Goal: Task Accomplishment & Management: Manage account settings

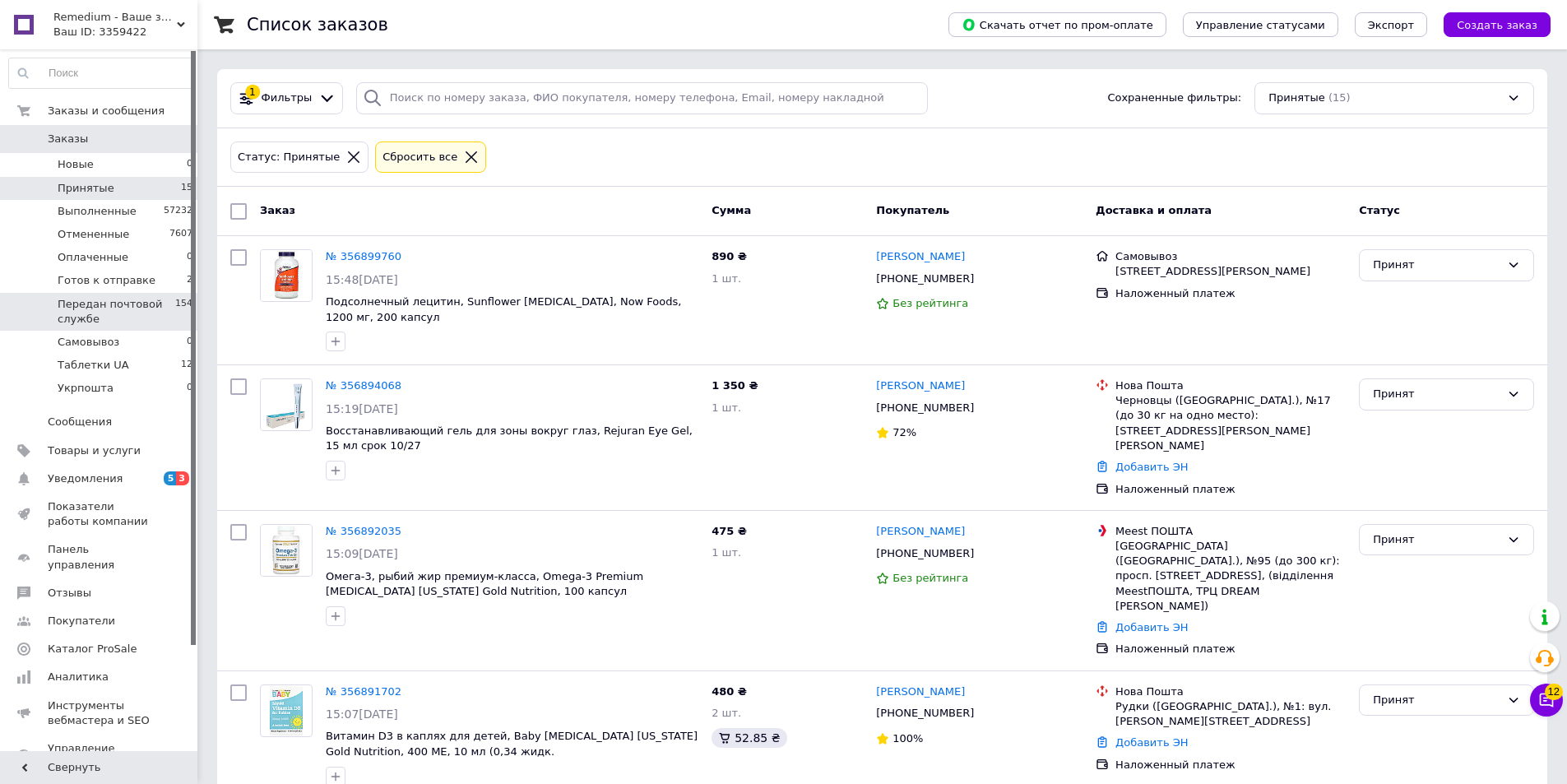
click at [120, 311] on span "Передан почтовой службе" at bounding box center [117, 311] width 118 height 30
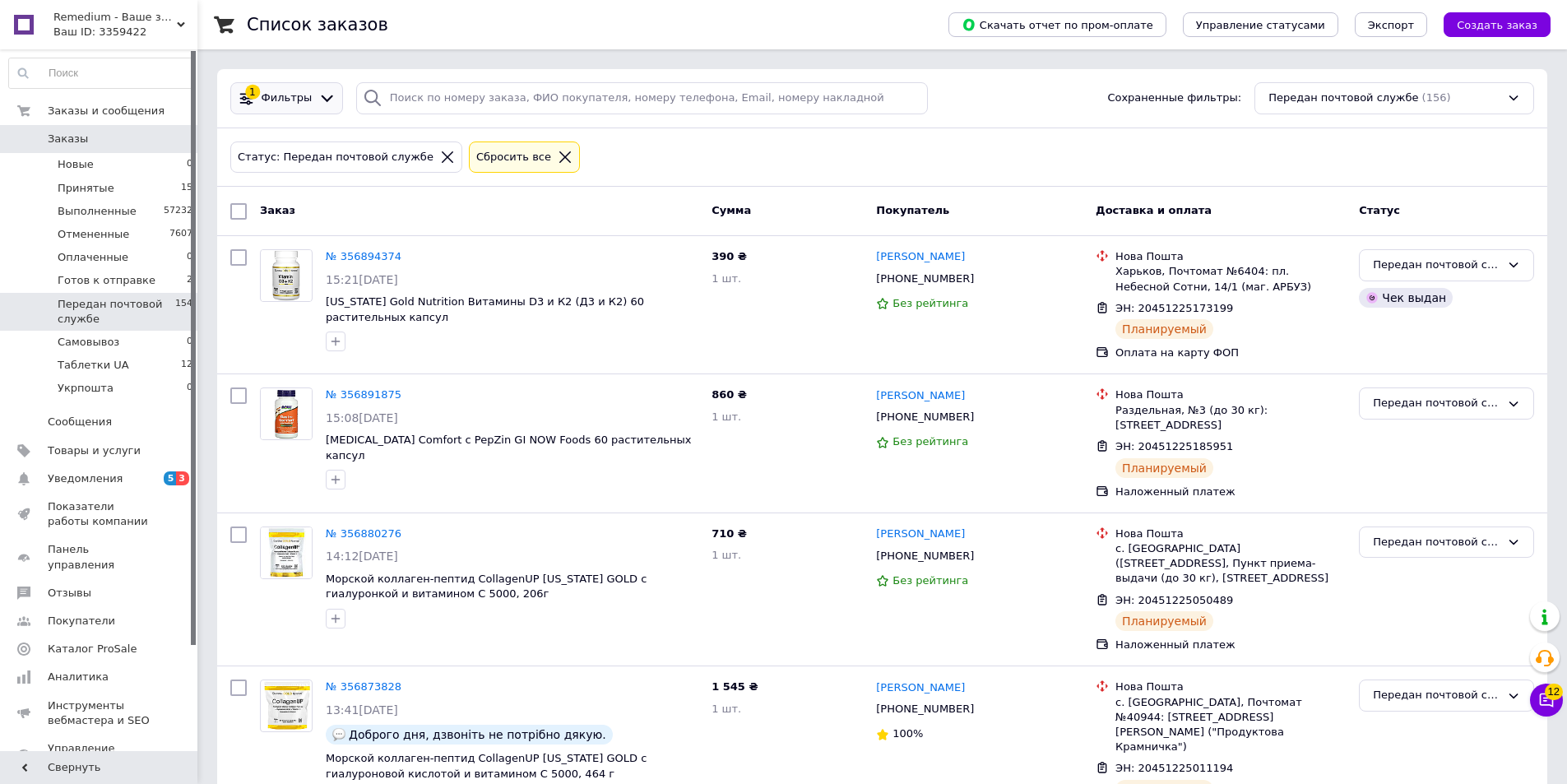
drag, startPoint x: 317, startPoint y: 94, endPoint x: 328, endPoint y: 113, distance: 22.0
click at [319, 95] on icon at bounding box center [327, 98] width 17 height 17
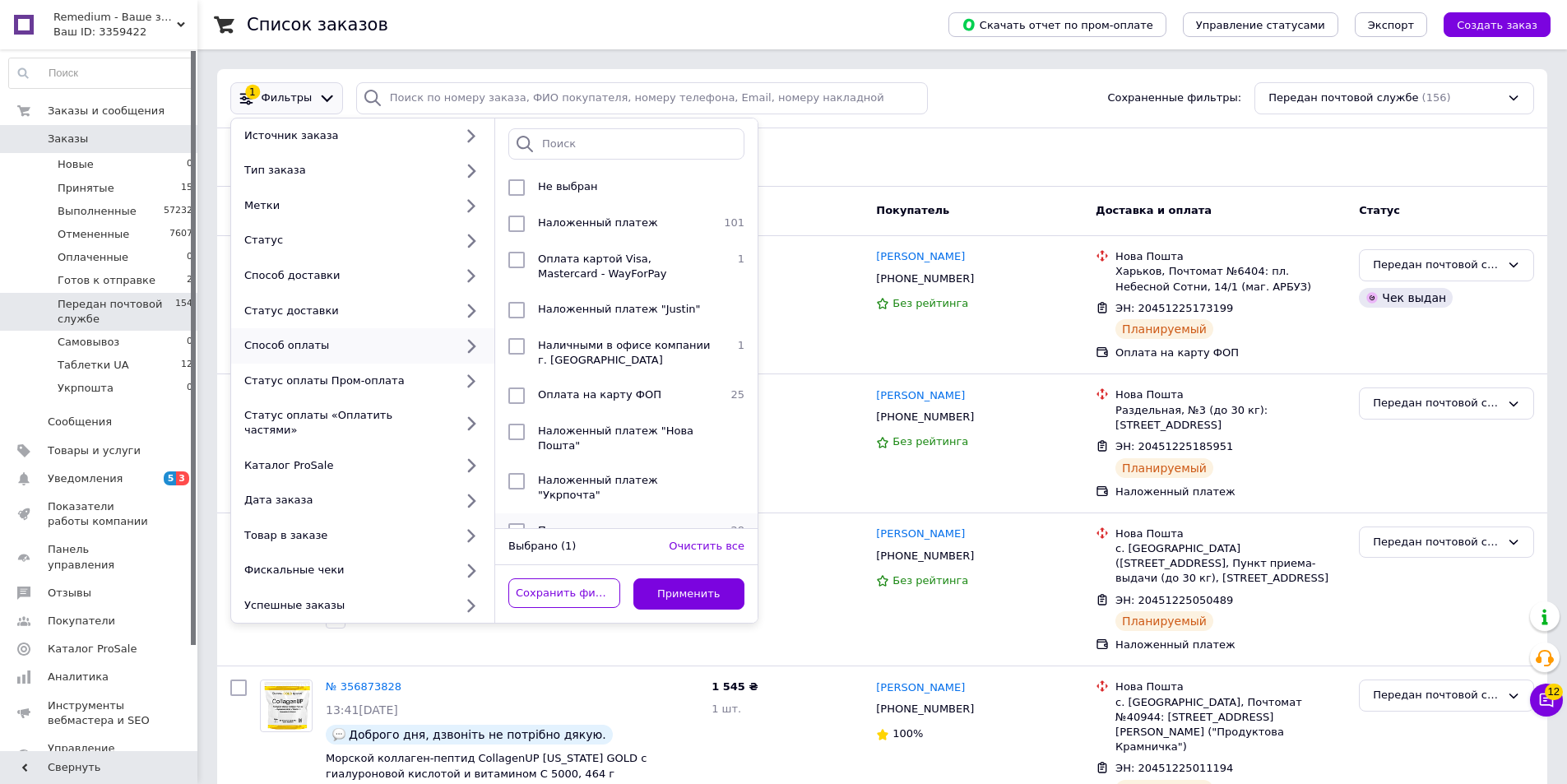
drag, startPoint x: 519, startPoint y: 394, endPoint x: 661, endPoint y: 510, distance: 183.4
click at [524, 398] on input "checkbox" at bounding box center [516, 396] width 16 height 16
checkbox input "true"
click at [698, 580] on button "Применить" at bounding box center [689, 594] width 112 height 32
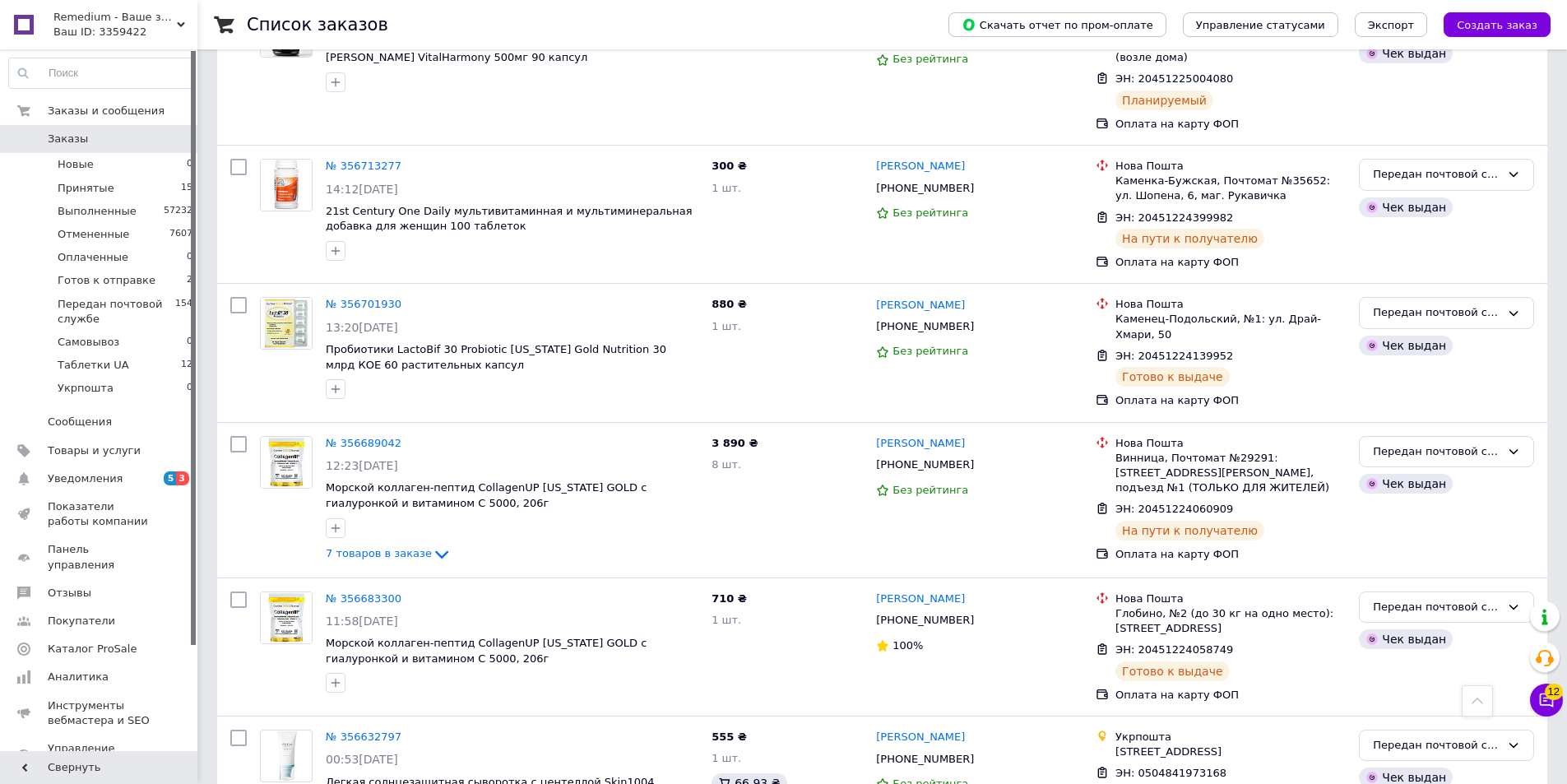
scroll to position [1645, 0]
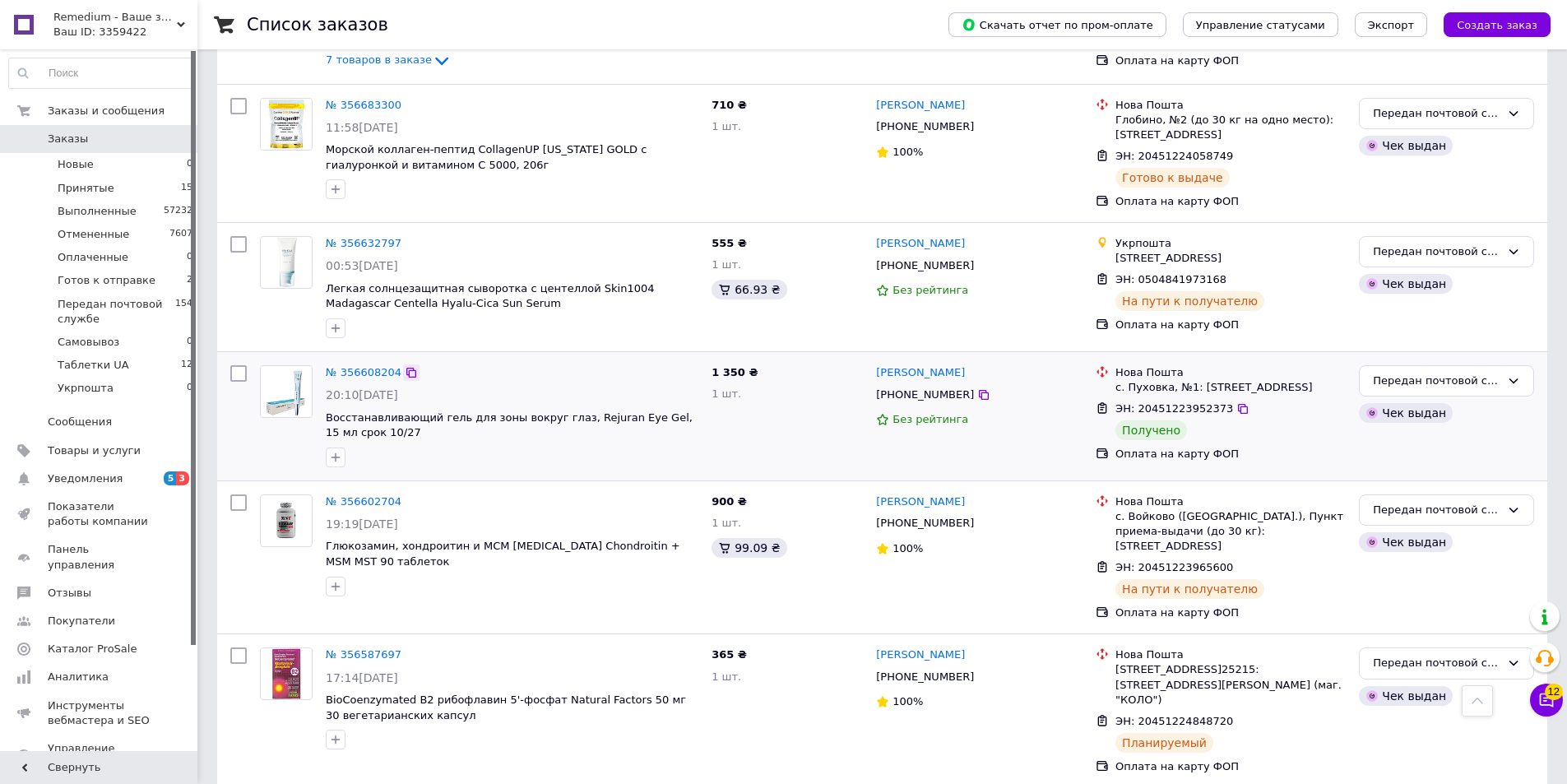
click at [406, 366] on icon at bounding box center [411, 372] width 14 height 14
click at [164, 177] on li "Принятые 15" at bounding box center [101, 187] width 202 height 23
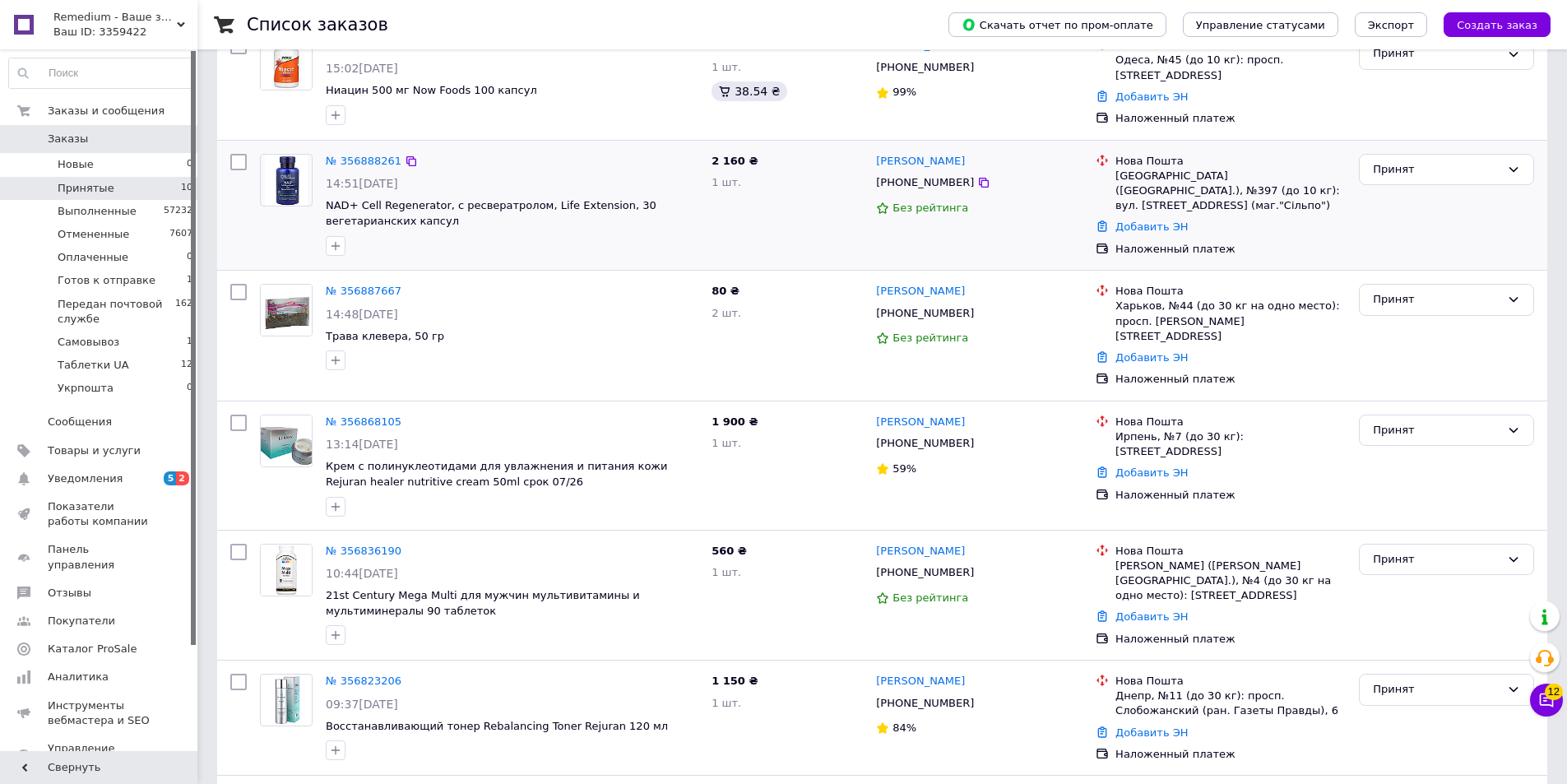
scroll to position [658, 0]
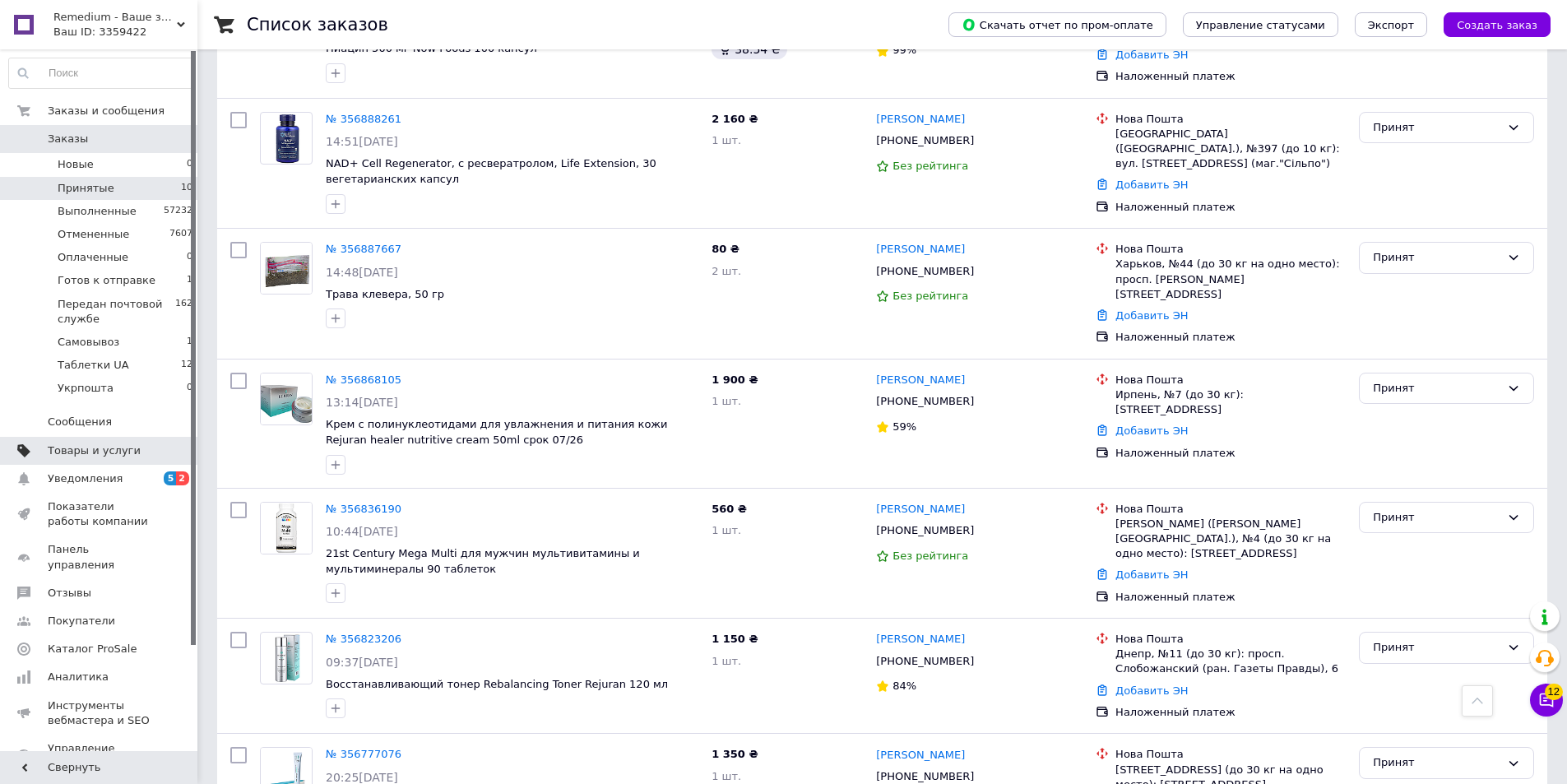
click at [58, 449] on span "Товары и услуги" at bounding box center [94, 451] width 93 height 14
